Goal: Obtain resource: Download file/media

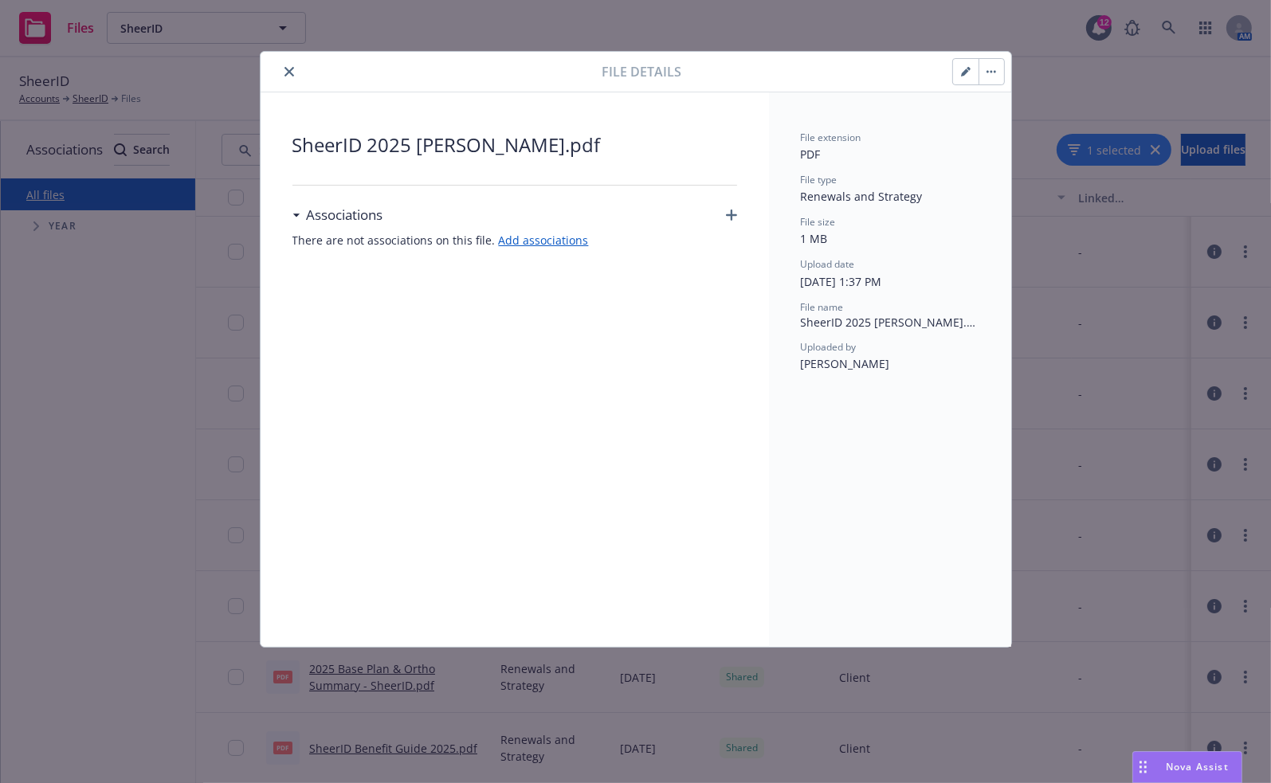
click at [290, 71] on icon "close" at bounding box center [289, 72] width 10 height 10
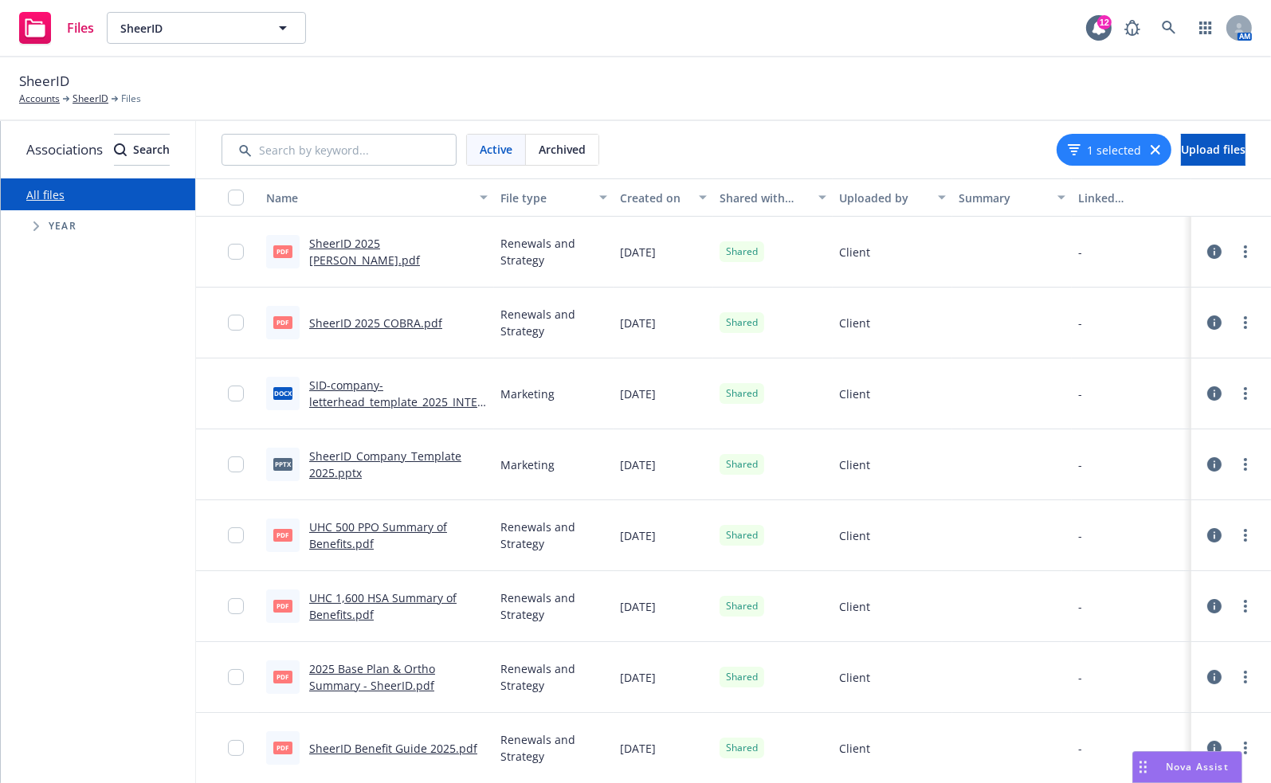
click at [420, 248] on link "SheerID 2025 [PERSON_NAME].pdf" at bounding box center [364, 252] width 111 height 32
